Goal: Navigation & Orientation: Find specific page/section

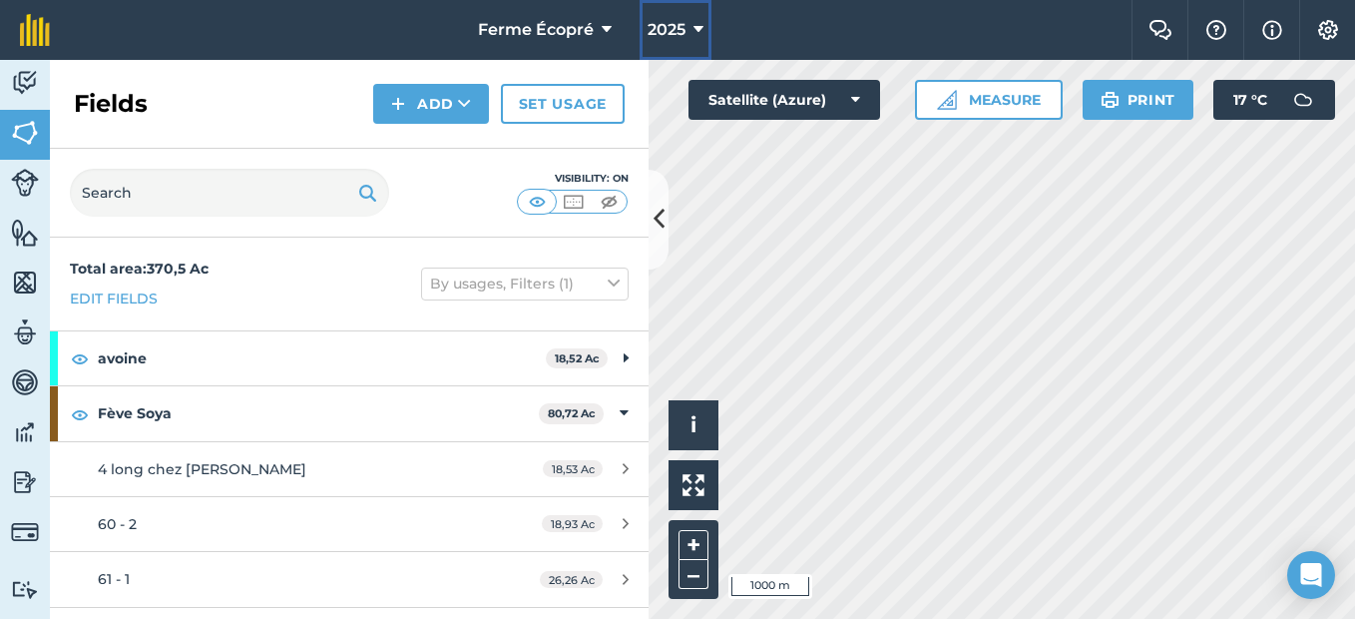
click at [690, 23] on button "2025" at bounding box center [676, 30] width 72 height 60
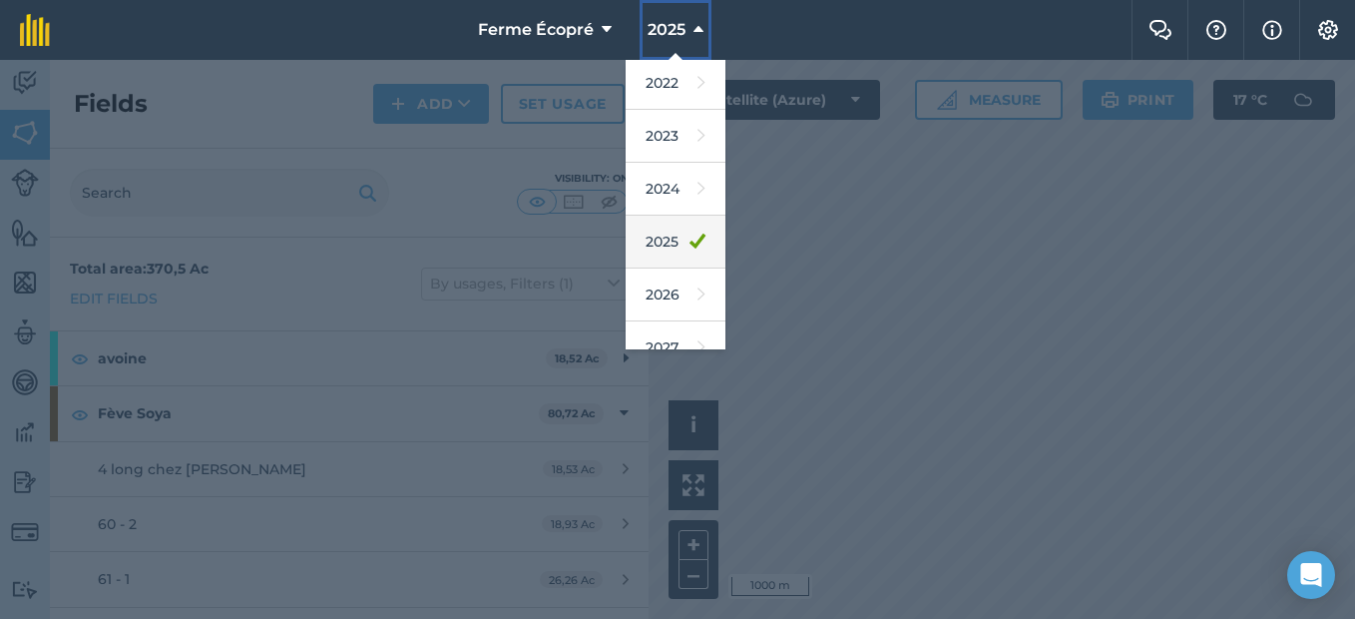
scroll to position [292, 0]
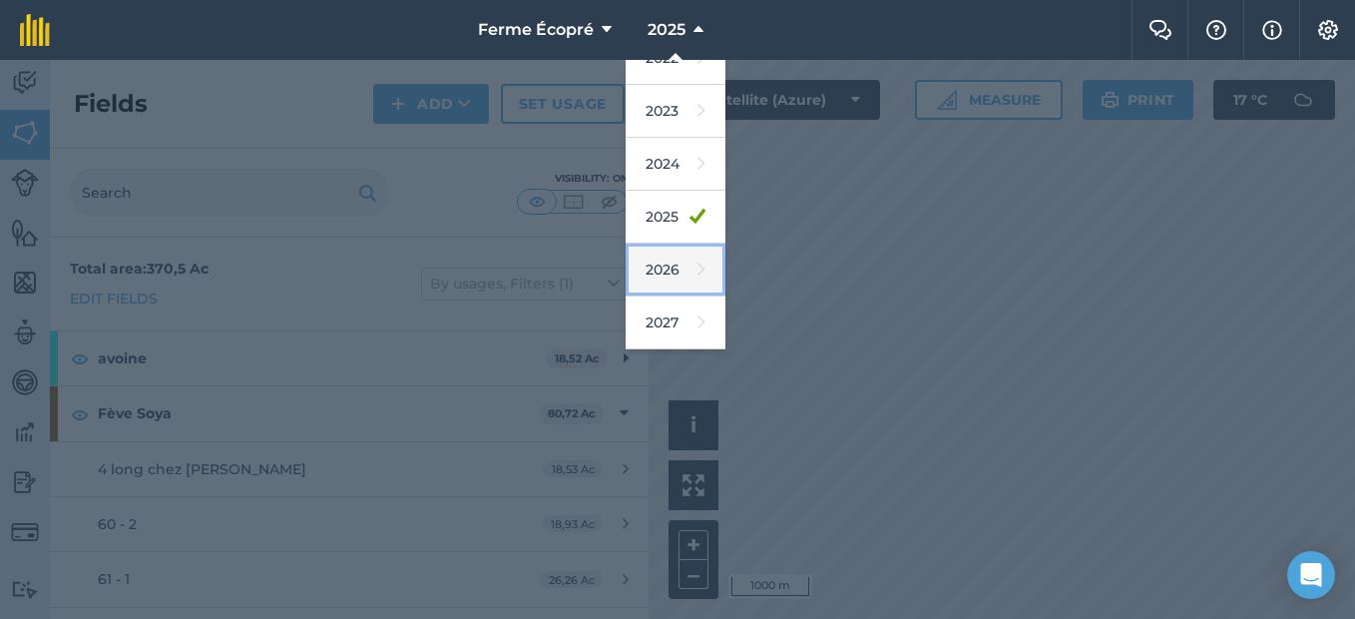
click at [675, 255] on link "2026" at bounding box center [676, 269] width 100 height 53
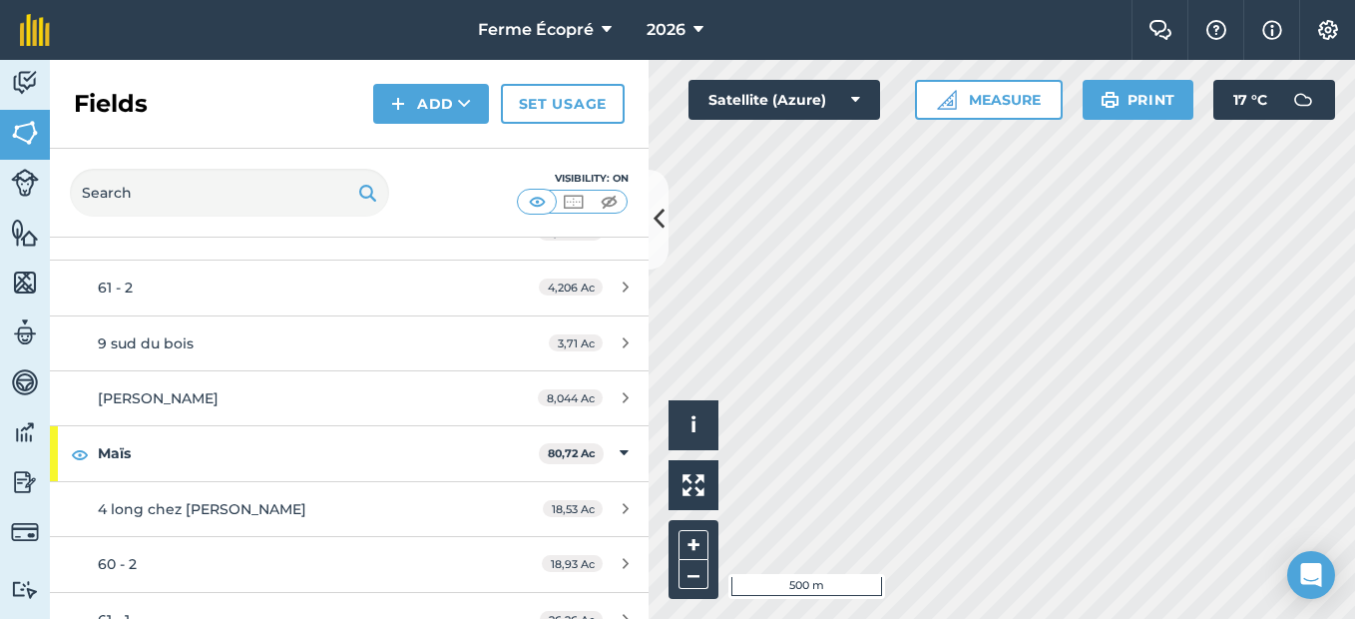
scroll to position [1497, 0]
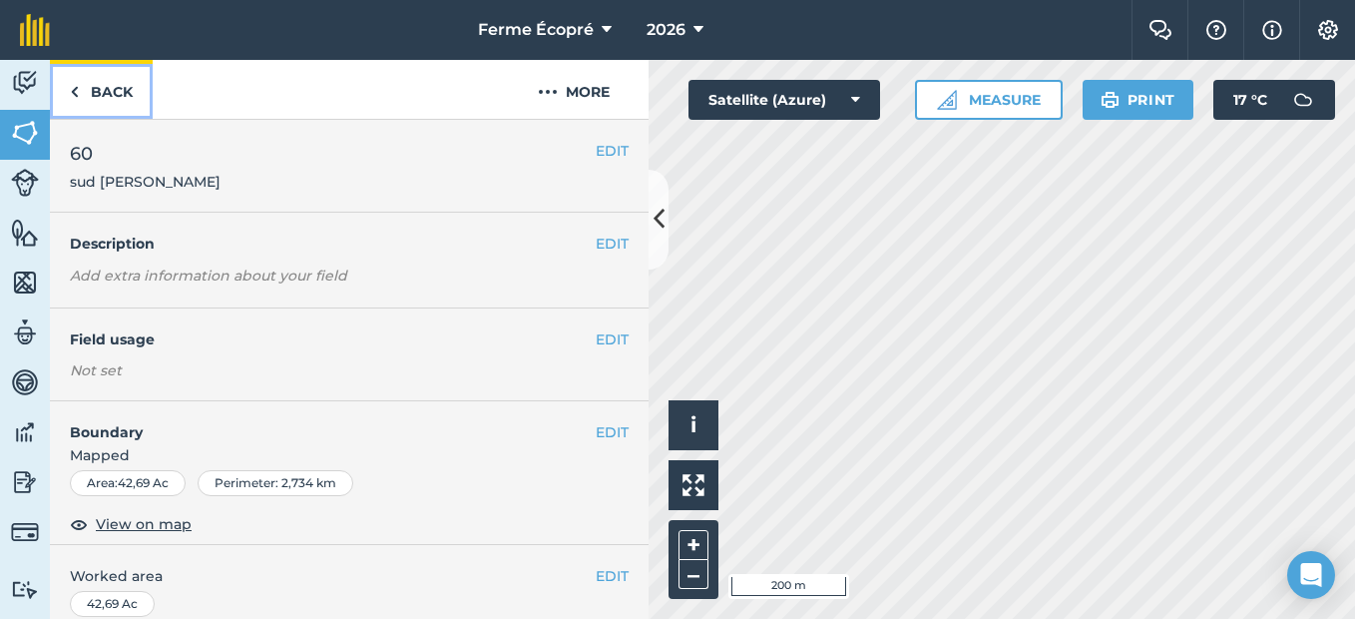
click at [128, 95] on link "Back" at bounding box center [101, 89] width 103 height 59
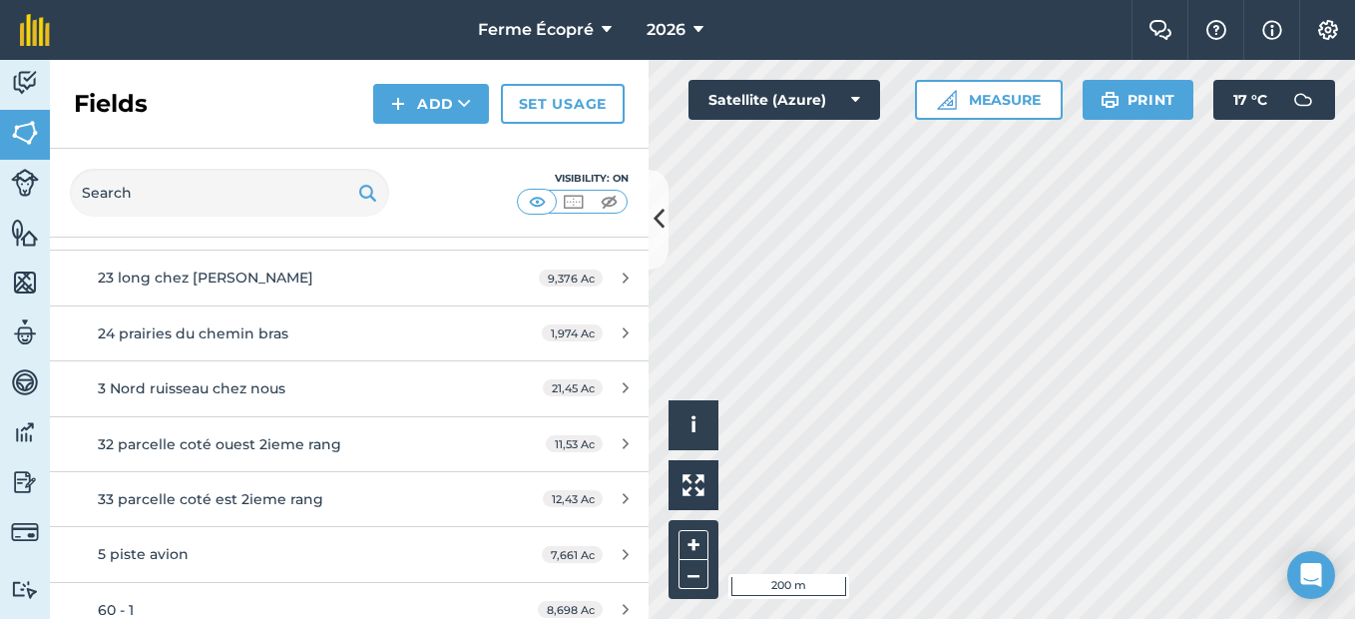
scroll to position [824, 0]
